Goal: Information Seeking & Learning: Learn about a topic

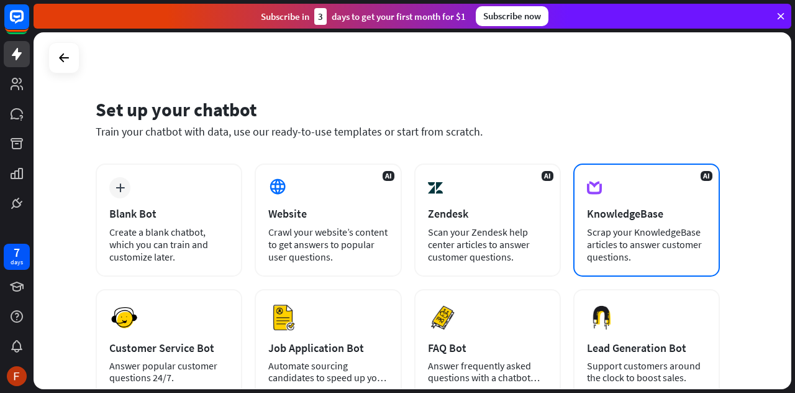
click at [596, 221] on div "AI KnowledgeBase Scrap your KnowledgeBase articles to answer customer questions." at bounding box center [647, 219] width 147 height 113
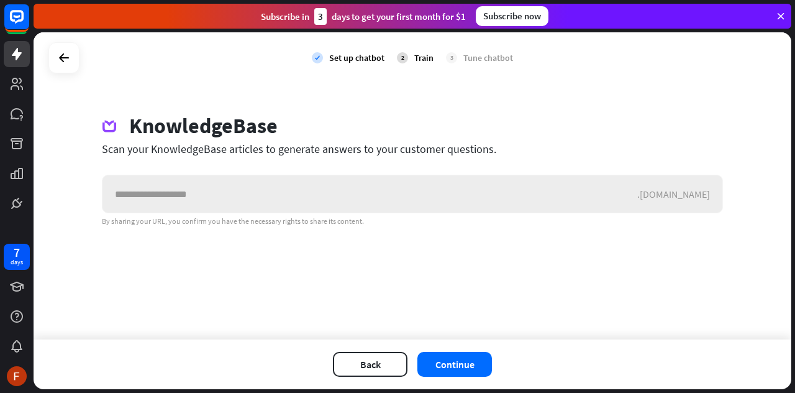
click at [305, 176] on input "text" at bounding box center [370, 193] width 535 height 37
type input "*"
click at [442, 357] on button "Continue" at bounding box center [455, 364] width 75 height 25
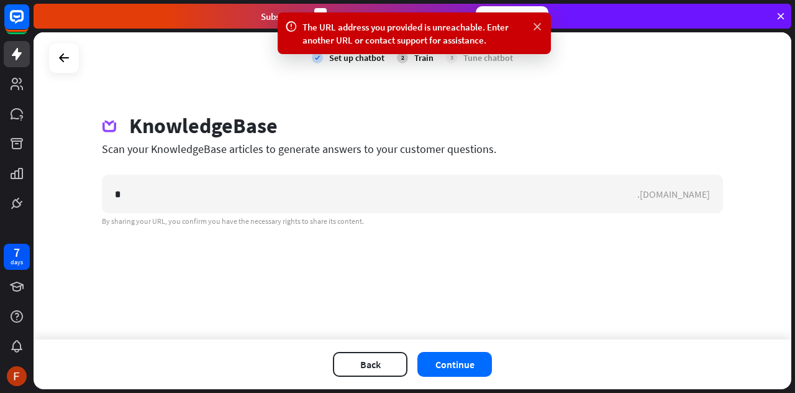
click at [539, 30] on icon at bounding box center [537, 27] width 12 height 13
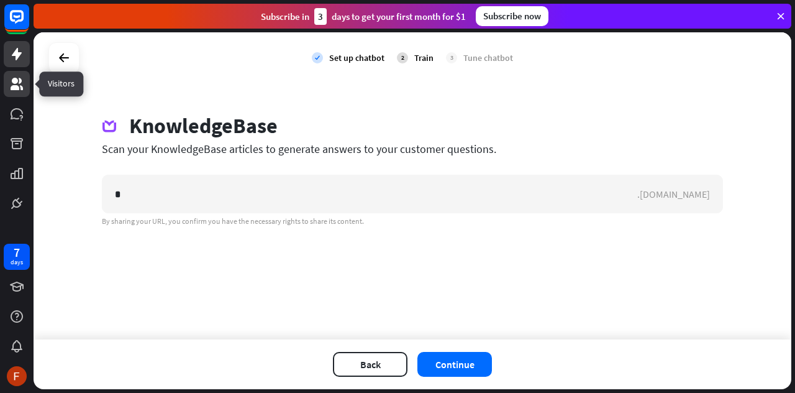
click at [21, 90] on icon at bounding box center [16, 83] width 15 height 15
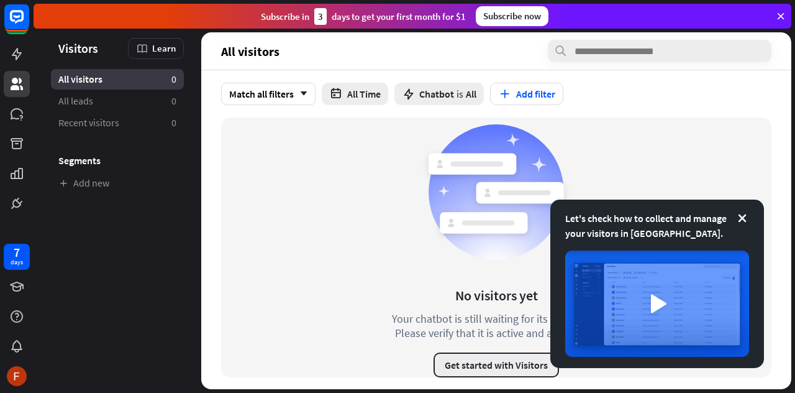
click at [485, 376] on button "Get started with Visitors" at bounding box center [497, 364] width 126 height 25
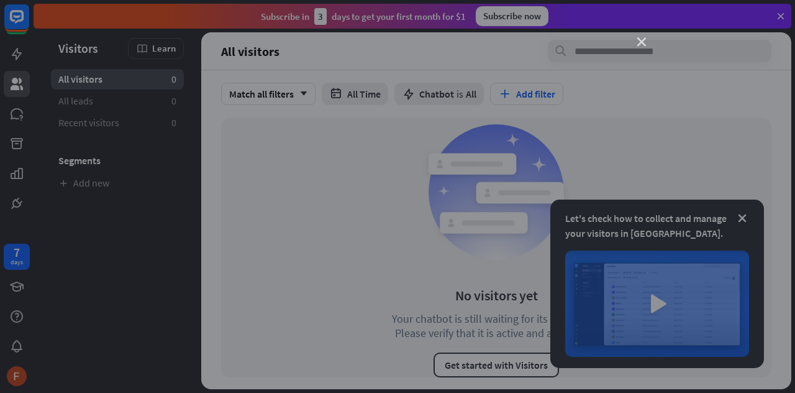
click at [644, 40] on icon "close" at bounding box center [642, 42] width 9 height 9
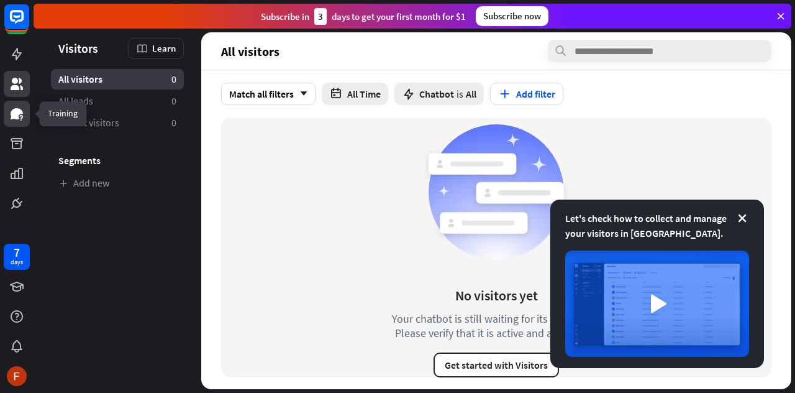
click at [11, 121] on icon at bounding box center [16, 113] width 15 height 15
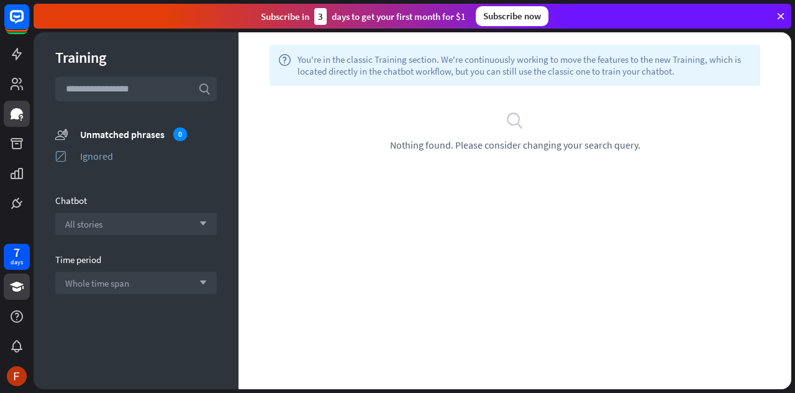
click at [15, 273] on link at bounding box center [17, 286] width 26 height 26
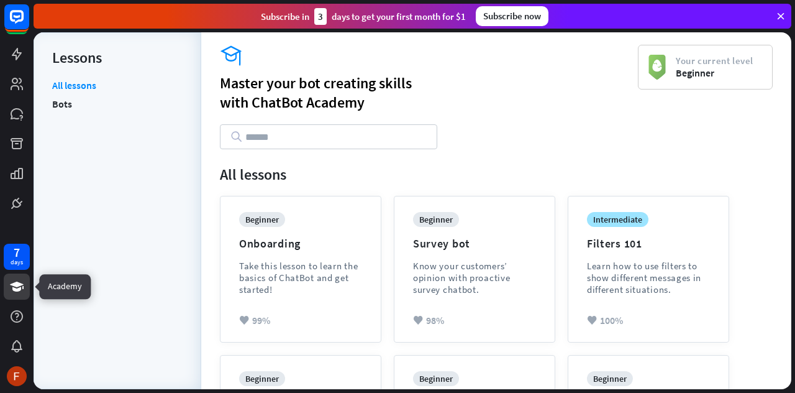
click at [17, 286] on icon at bounding box center [17, 287] width 14 height 10
click at [17, 293] on icon at bounding box center [16, 286] width 15 height 15
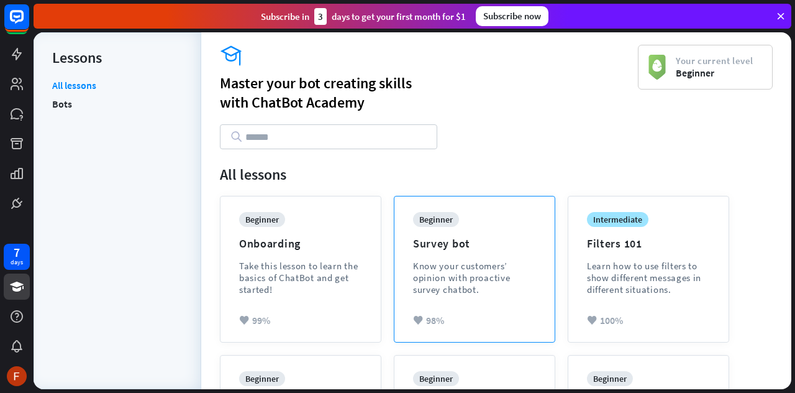
click at [424, 263] on div "Know your customers’ opinion with proactive survey chatbot." at bounding box center [474, 277] width 123 height 35
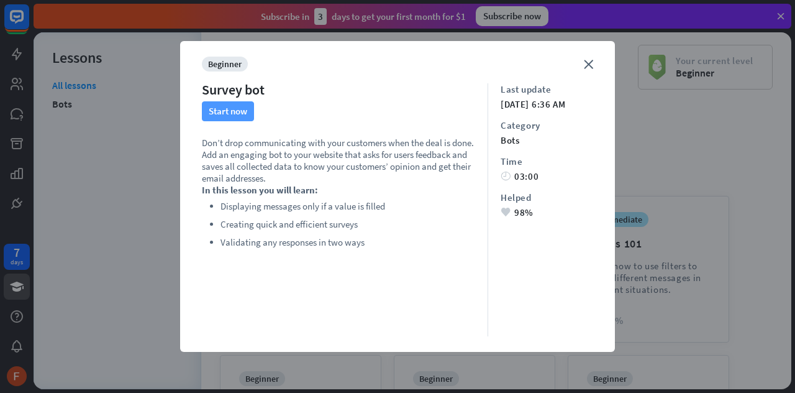
click at [239, 116] on button "Start now" at bounding box center [228, 111] width 52 height 20
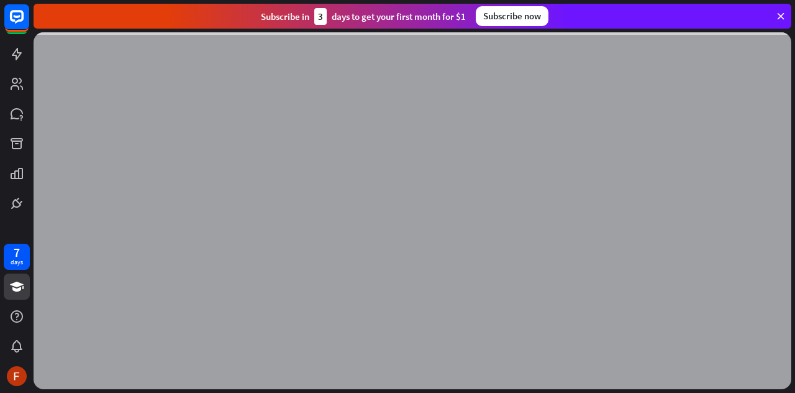
click at [239, 116] on div at bounding box center [413, 210] width 758 height 357
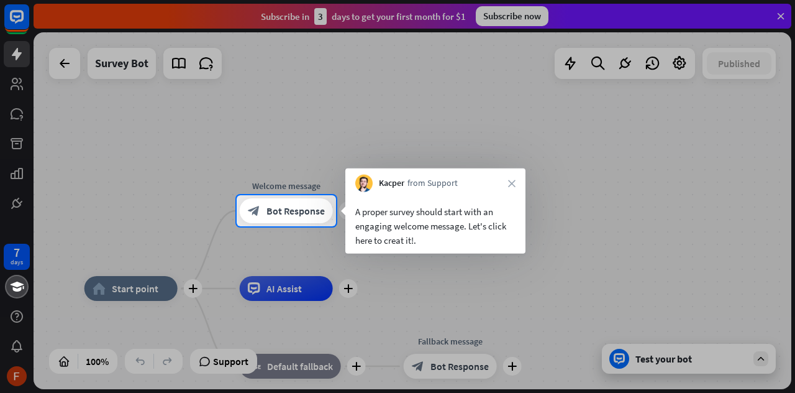
click at [73, 66] on div at bounding box center [397, 97] width 795 height 195
click at [20, 57] on div at bounding box center [397, 97] width 795 height 195
click at [18, 78] on div at bounding box center [397, 97] width 795 height 195
